Goal: Task Accomplishment & Management: Use online tool/utility

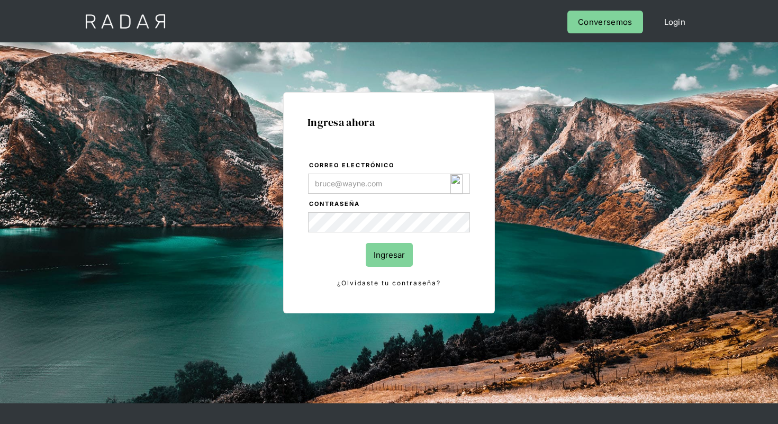
click at [457, 183] on img "Login Form" at bounding box center [456, 184] width 12 height 20
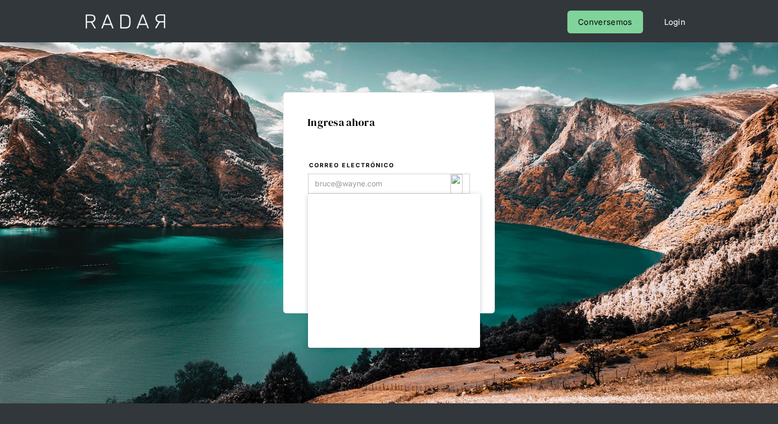
type input "[EMAIL_ADDRESS][DOMAIN_NAME]"
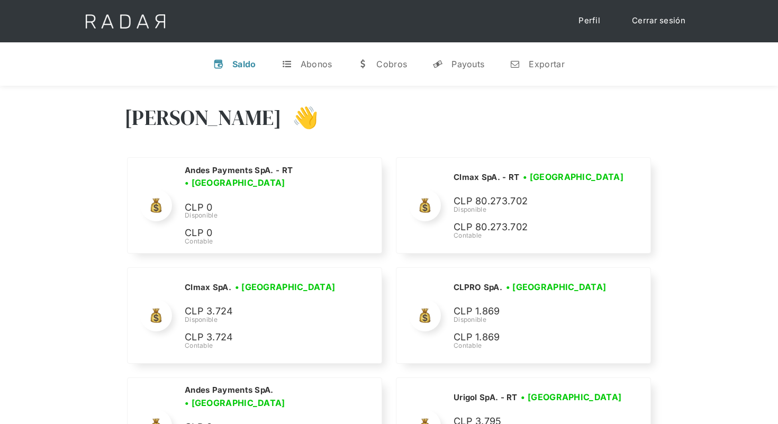
select select "clpro"
click at [545, 69] on div "Exportar" at bounding box center [546, 64] width 35 height 11
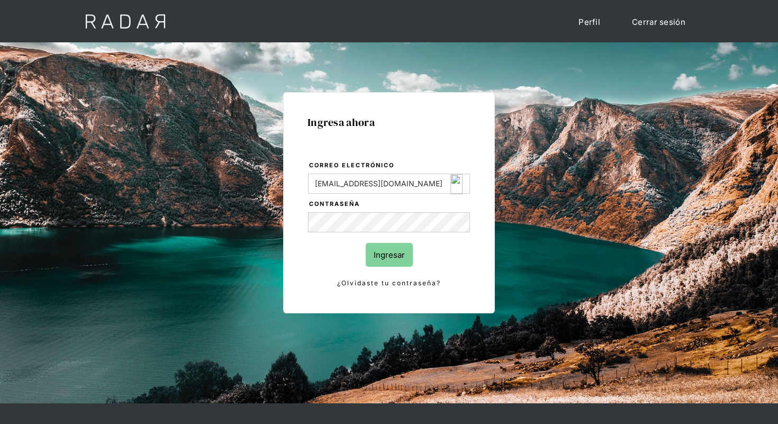
click at [374, 260] on input "Ingresar" at bounding box center [389, 255] width 47 height 24
click at [459, 223] on img "Login Form" at bounding box center [456, 223] width 12 height 20
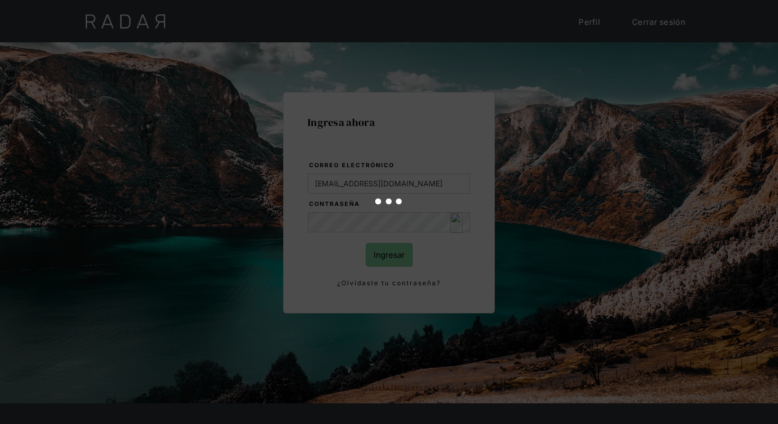
click at [395, 255] on div at bounding box center [389, 212] width 778 height 424
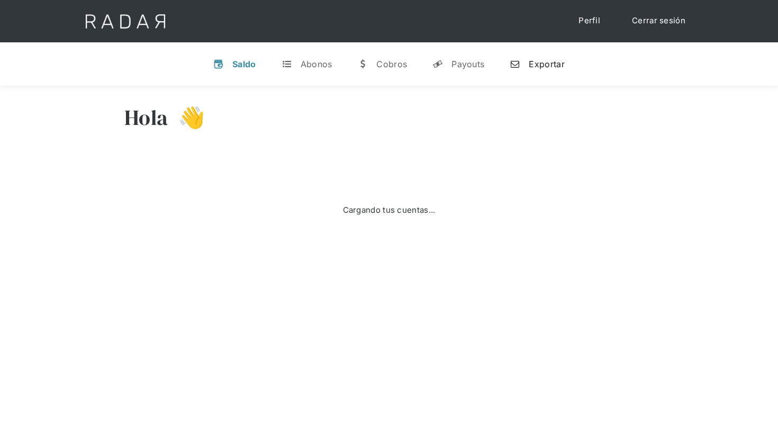
click at [545, 66] on div "Exportar" at bounding box center [546, 64] width 35 height 11
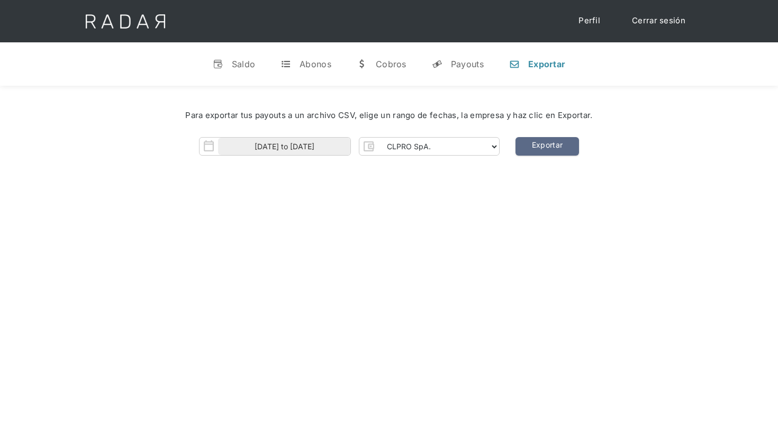
click at [449, 136] on div "Para exportar tus payouts a un archivo CSV, elige un rango de fechas, la empres…" at bounding box center [389, 116] width 746 height 44
click at [449, 141] on select "CLPRO SpA. Coster SpA. Urigol SpA. Bysolutions SpA. Clmax SpA. Andes Payments S…" at bounding box center [438, 146] width 121 height 17
select select "urigol-rt"
click at [379, 138] on select "CLPRO SpA. Coster SpA. Urigol SpA. Bysolutions SpA. Clmax SpA. Andes Payments S…" at bounding box center [438, 146] width 121 height 17
click at [547, 151] on link "Exportar" at bounding box center [548, 146] width 64 height 19
